Goal: Entertainment & Leisure: Consume media (video, audio)

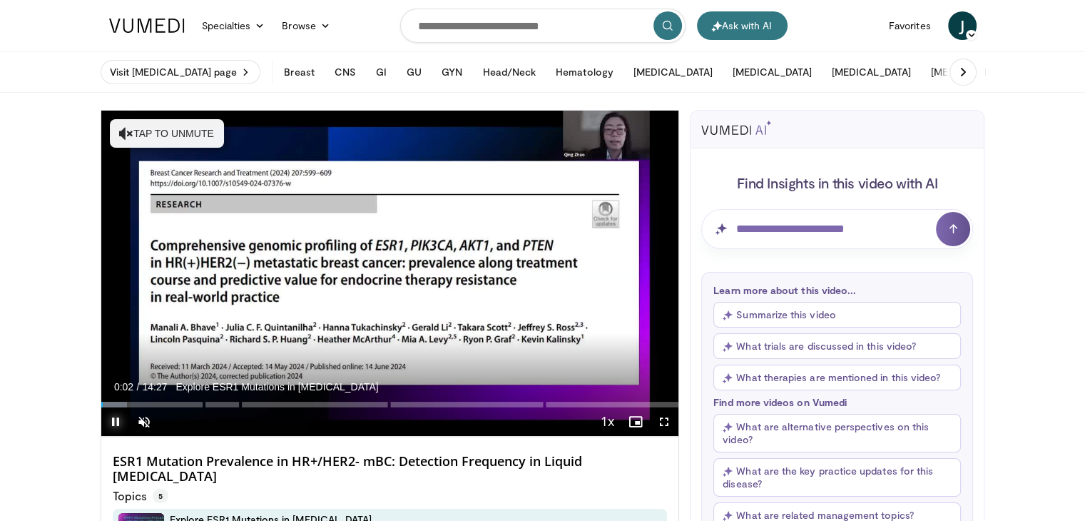
click at [112, 424] on span "Video Player" at bounding box center [115, 421] width 29 height 29
click at [140, 426] on span "Video Player" at bounding box center [144, 421] width 29 height 29
click at [114, 423] on span "Video Player" at bounding box center [115, 421] width 29 height 29
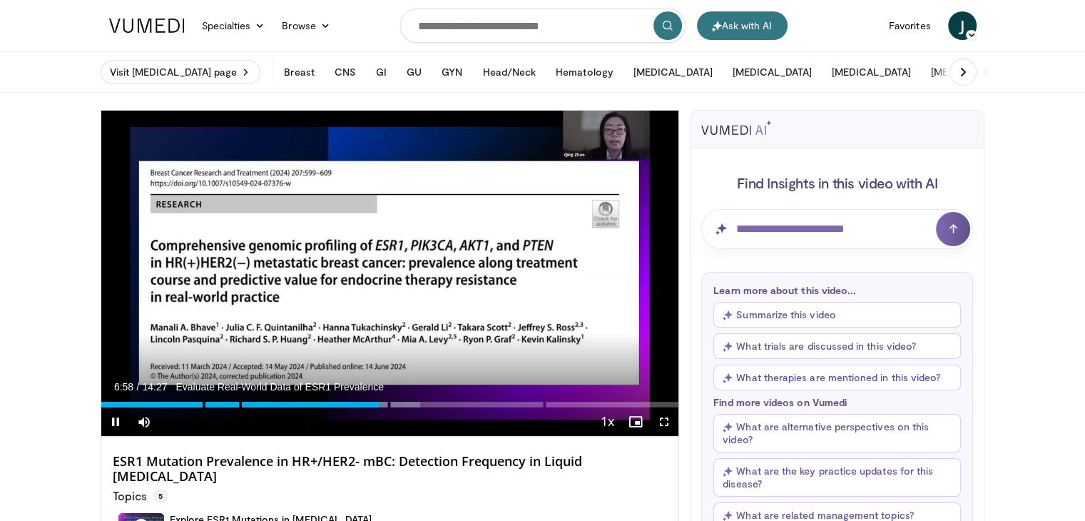
click at [657, 362] on div "10 seconds Tap to unmute" at bounding box center [390, 273] width 578 height 325
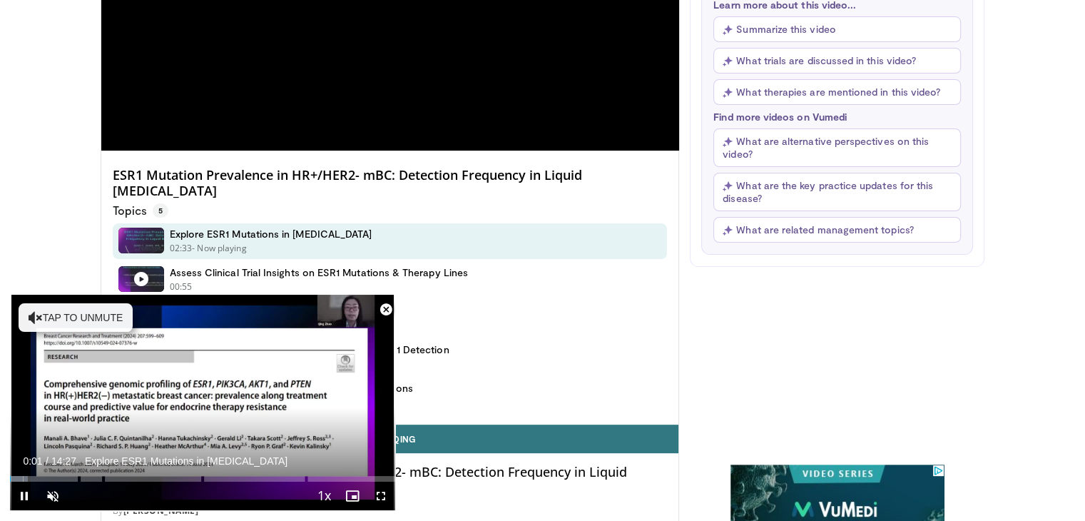
click at [385, 315] on span "Video Player" at bounding box center [386, 309] width 29 height 29
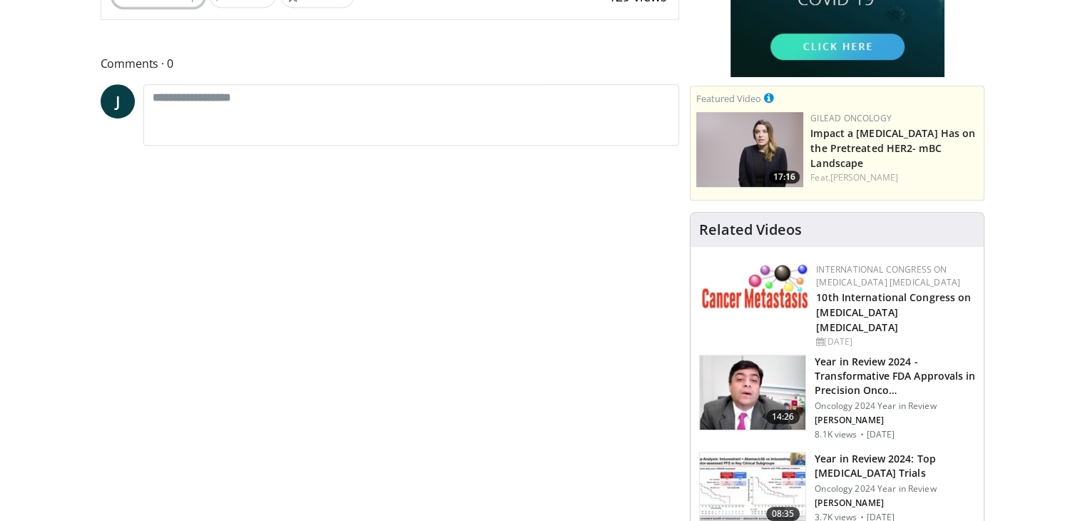
scroll to position [856, 0]
